Goal: Transaction & Acquisition: Purchase product/service

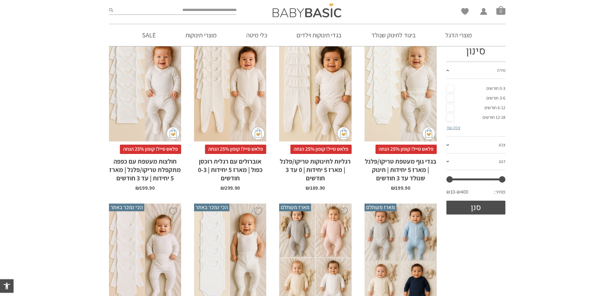
scroll to position [97, 0]
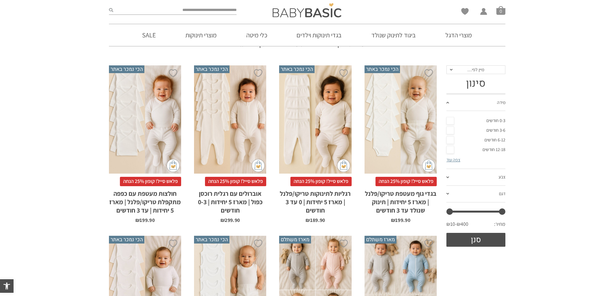
click at [453, 119] on link "0-3 חודשים" at bounding box center [476, 121] width 59 height 10
click at [478, 243] on button "סנן" at bounding box center [476, 240] width 59 height 14
click at [447, 177] on span at bounding box center [448, 178] width 3 height 2
